Goal: Communication & Community: Answer question/provide support

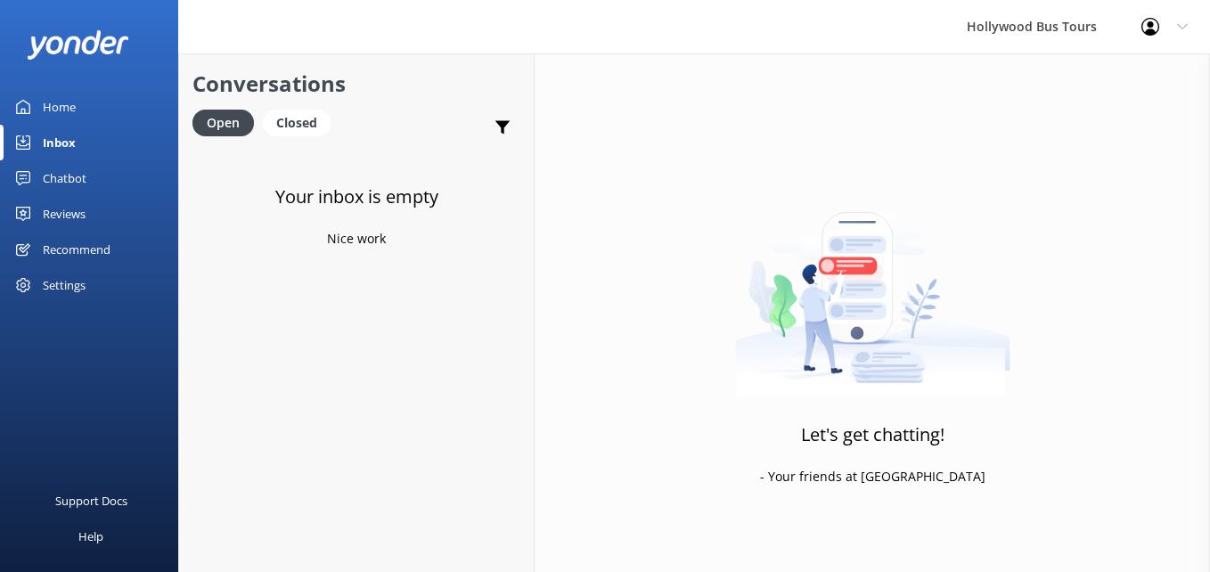
click at [56, 131] on div "Inbox" at bounding box center [59, 143] width 33 height 36
click at [59, 137] on div "Inbox" at bounding box center [59, 143] width 33 height 36
click at [419, 207] on link "Website Visitor Bot: Hello! How can I help you [DATE]? now" at bounding box center [356, 180] width 354 height 67
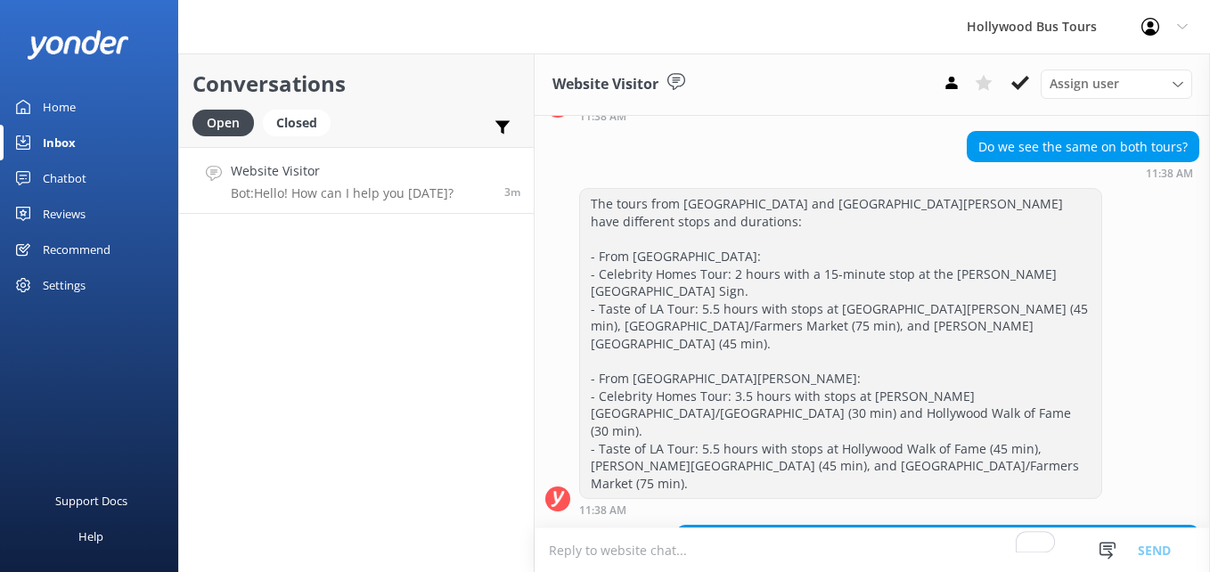
scroll to position [490, 0]
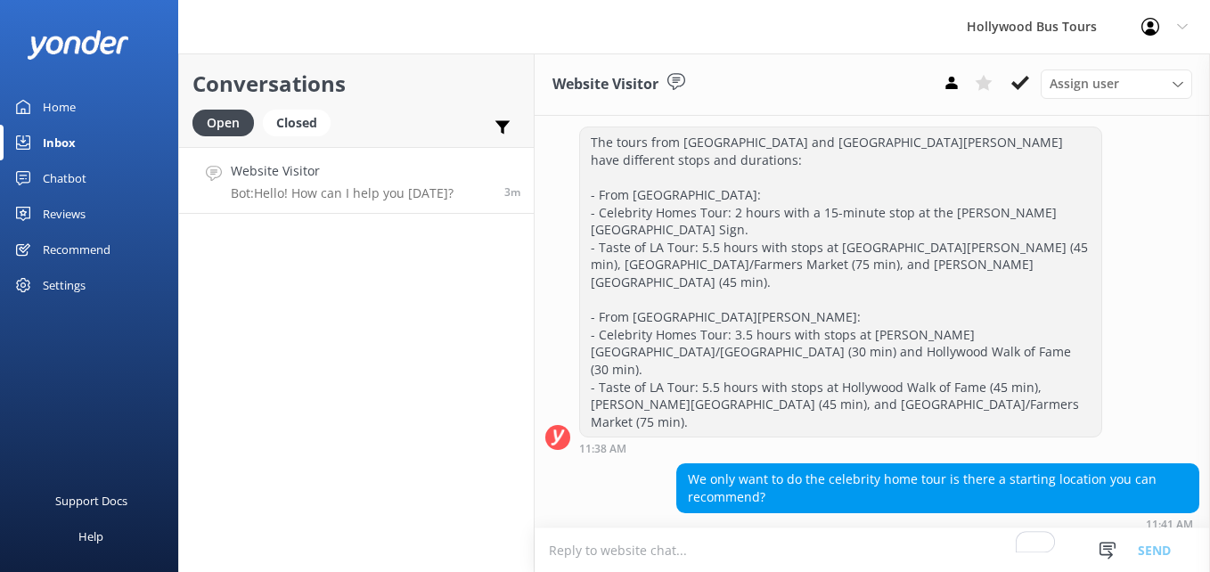
click at [597, 539] on textarea "To enrich screen reader interactions, please activate Accessibility in Grammarl…" at bounding box center [871, 550] width 675 height 44
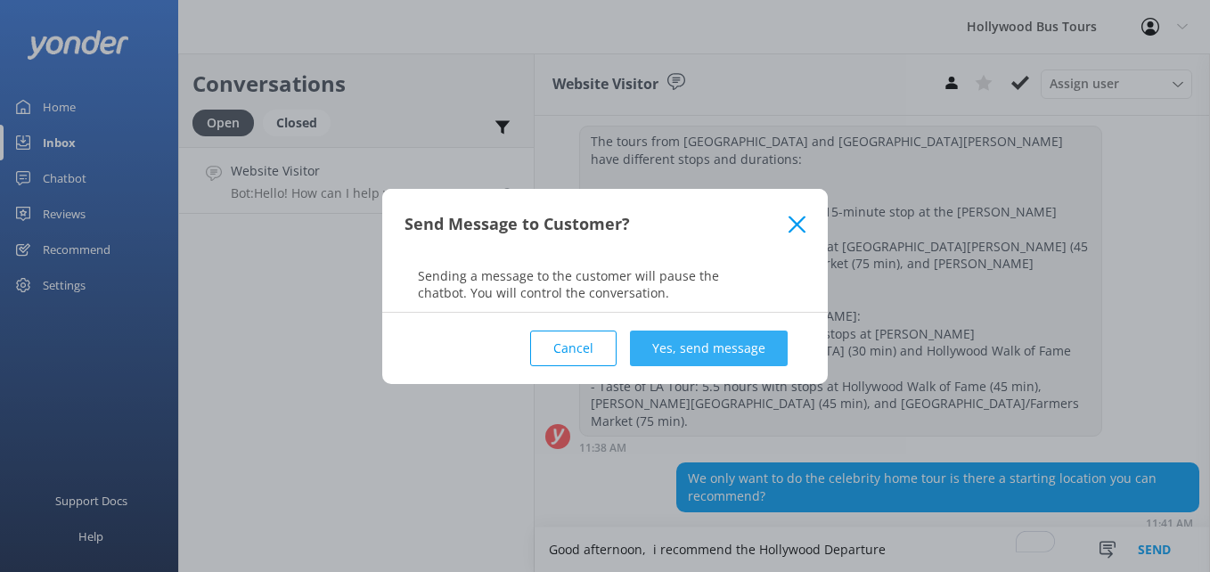
type textarea "Good afternoon, i recommend the Hollywood Departure"
click at [723, 342] on button "Yes, send message" at bounding box center [709, 348] width 158 height 36
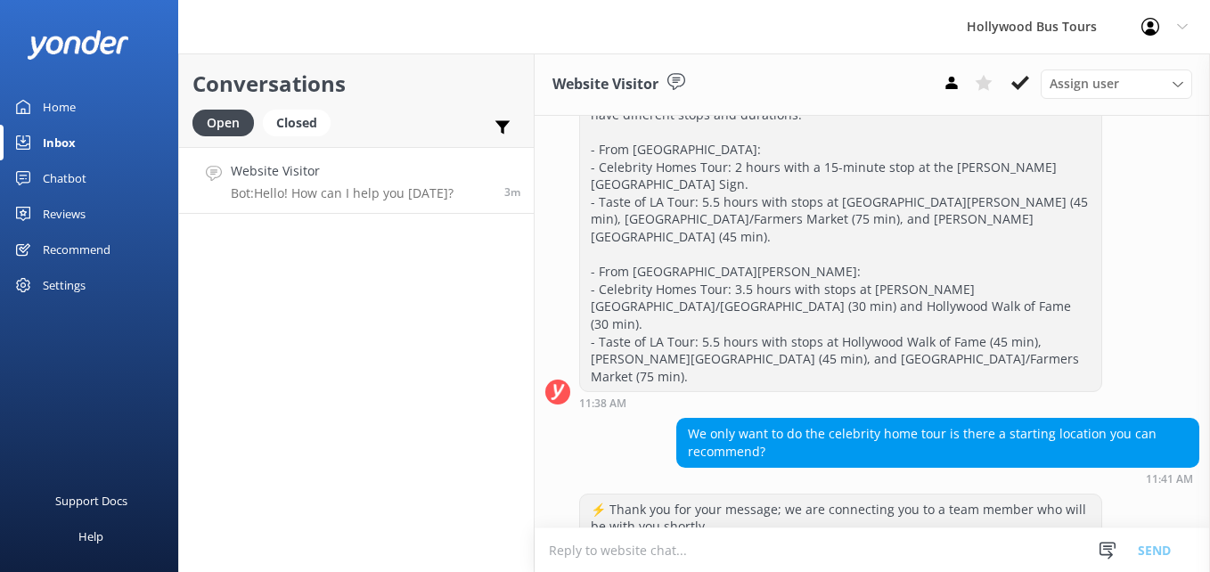
scroll to position [584, 0]
